Goal: Share content

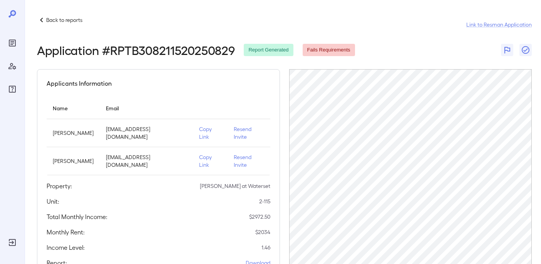
click at [13, 15] on icon at bounding box center [11, 13] width 7 height 7
click at [199, 154] on p "Copy Link" at bounding box center [210, 161] width 22 height 15
click at [13, 14] on icon at bounding box center [12, 13] width 9 height 9
click at [12, 47] on icon "Reports" at bounding box center [12, 42] width 9 height 9
